Goal: Go to known website: Access a specific website the user already knows

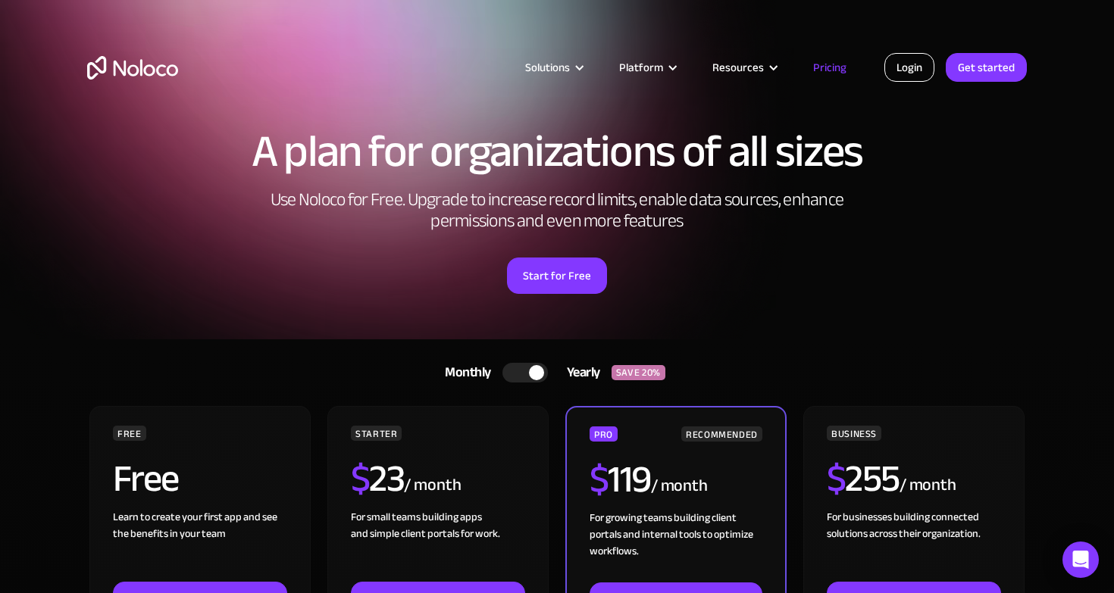
click at [903, 68] on link "Login" at bounding box center [909, 67] width 50 height 29
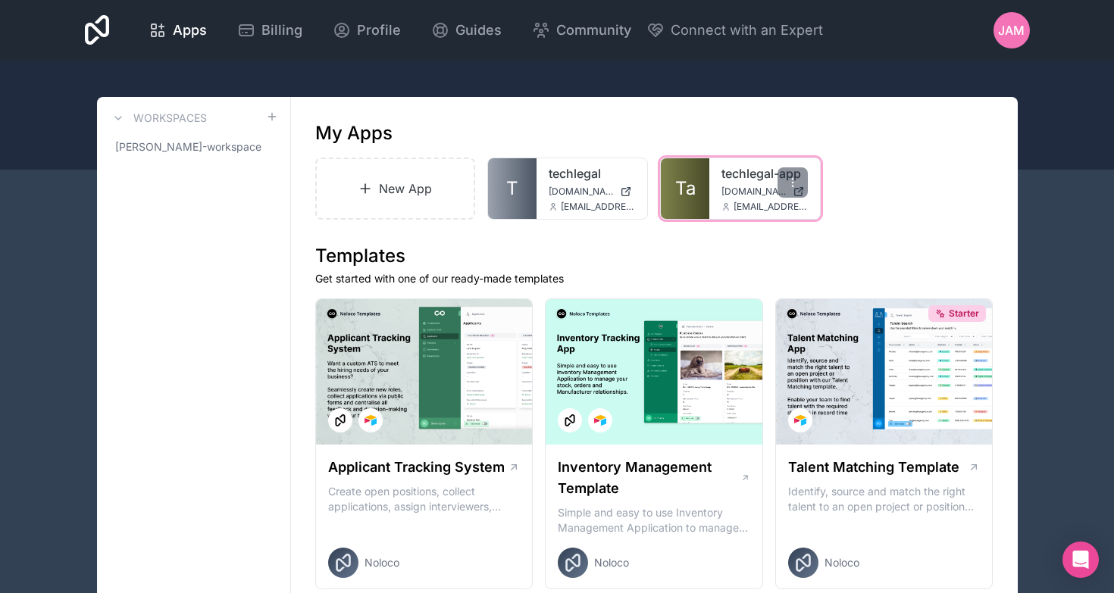
click at [708, 181] on link "Ta" at bounding box center [685, 188] width 48 height 61
